Goal: Task Accomplishment & Management: Manage account settings

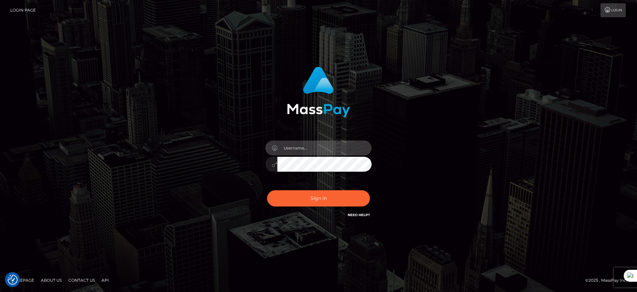
type input "majdh"
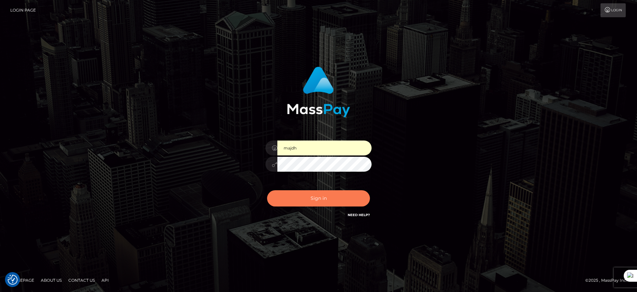
click at [320, 200] on button "Sign in" at bounding box center [318, 198] width 103 height 16
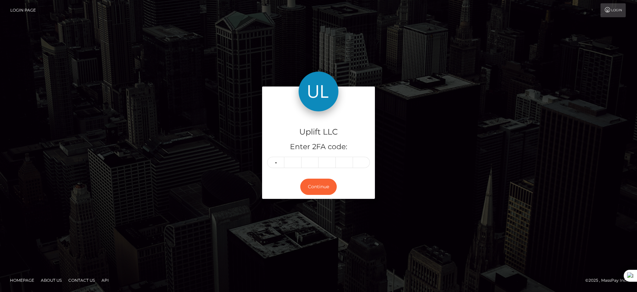
type input "4"
type input "6"
type input "5"
type input "9"
type input "2"
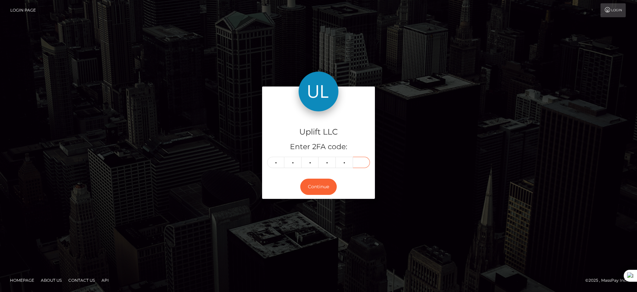
type input "2"
